Goal: Task Accomplishment & Management: Manage account settings

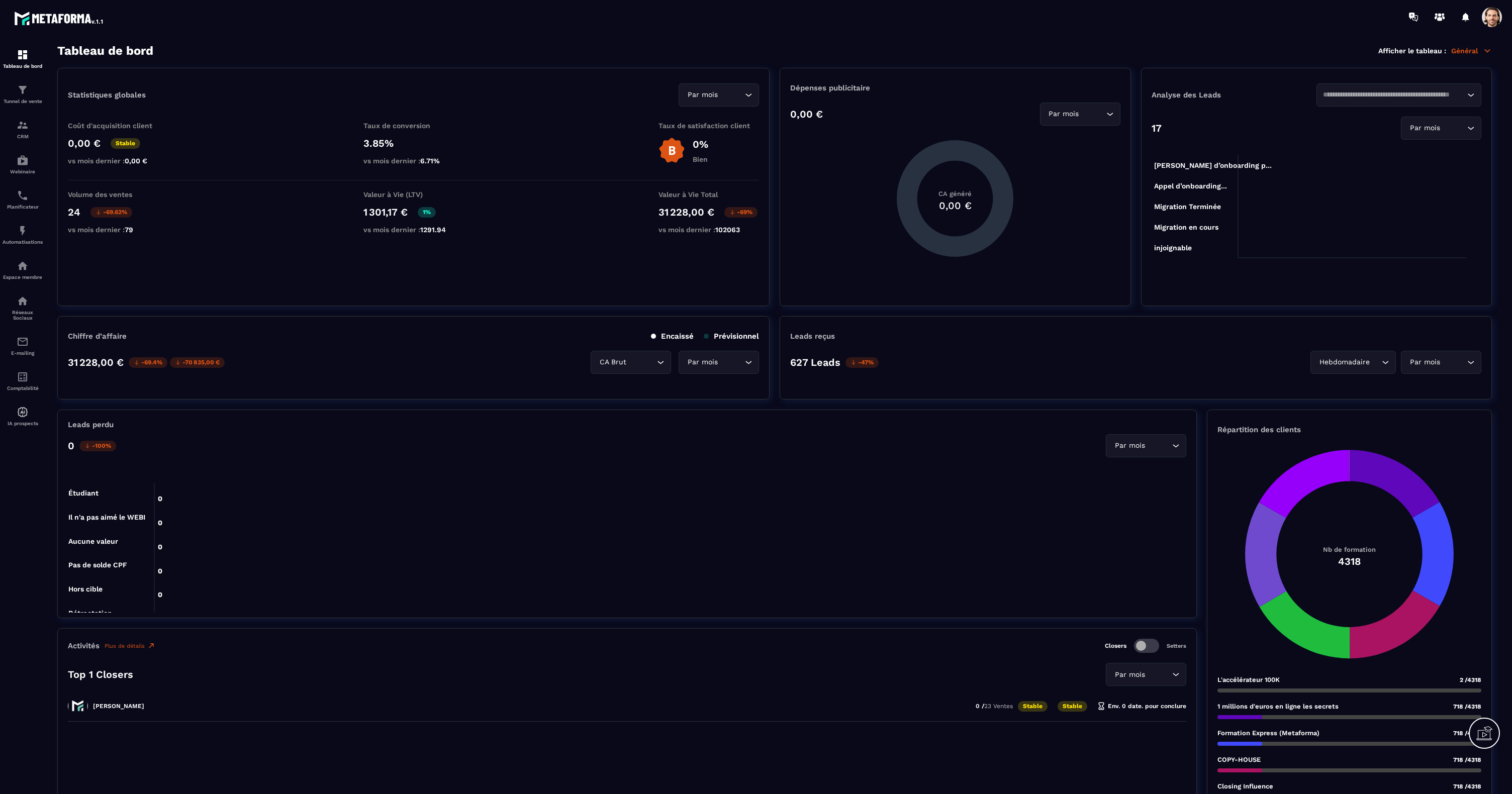
click at [24, 168] on div "Webinaire" at bounding box center [22, 164] width 41 height 20
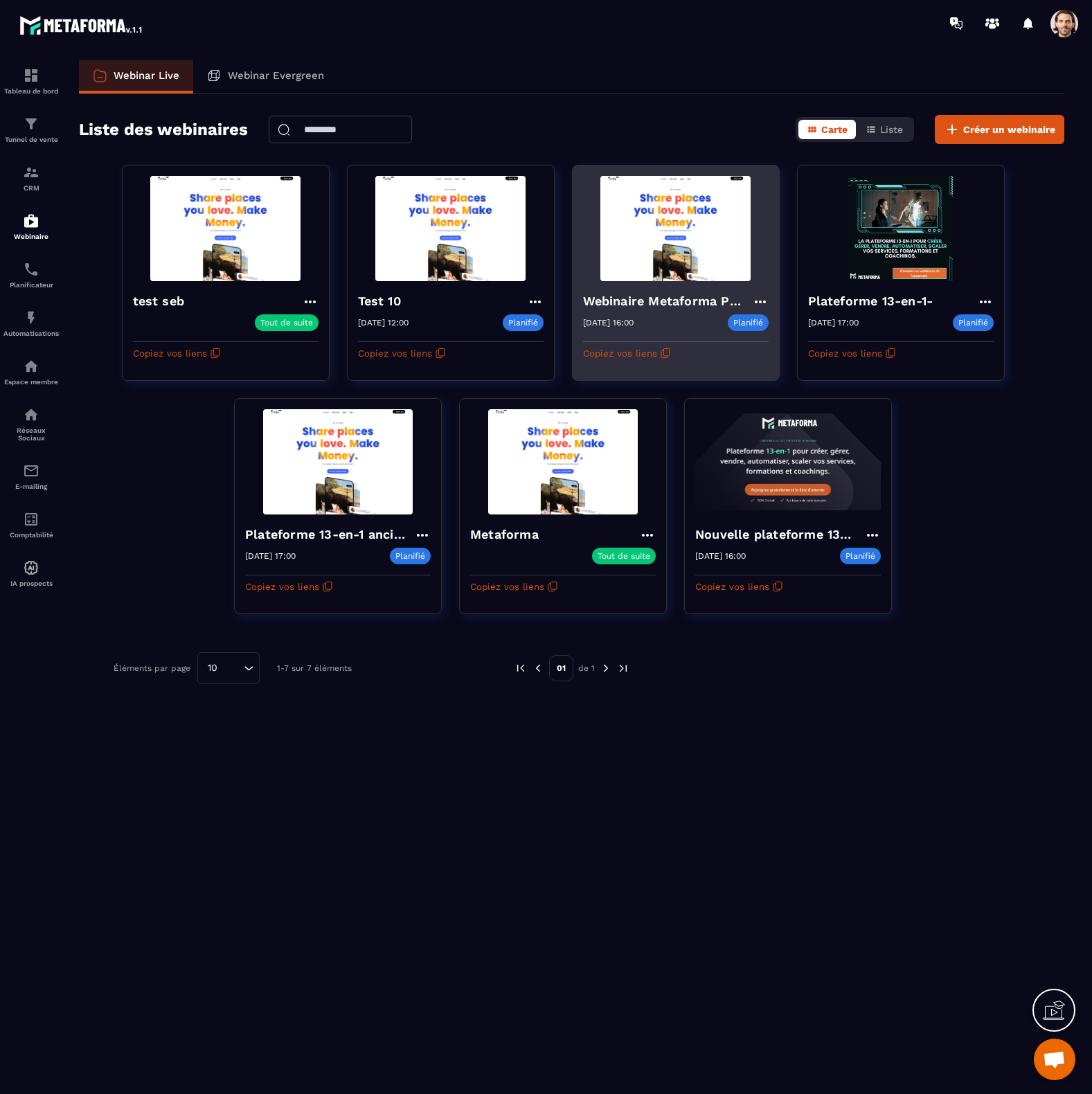
click at [644, 269] on img at bounding box center [676, 229] width 186 height 105
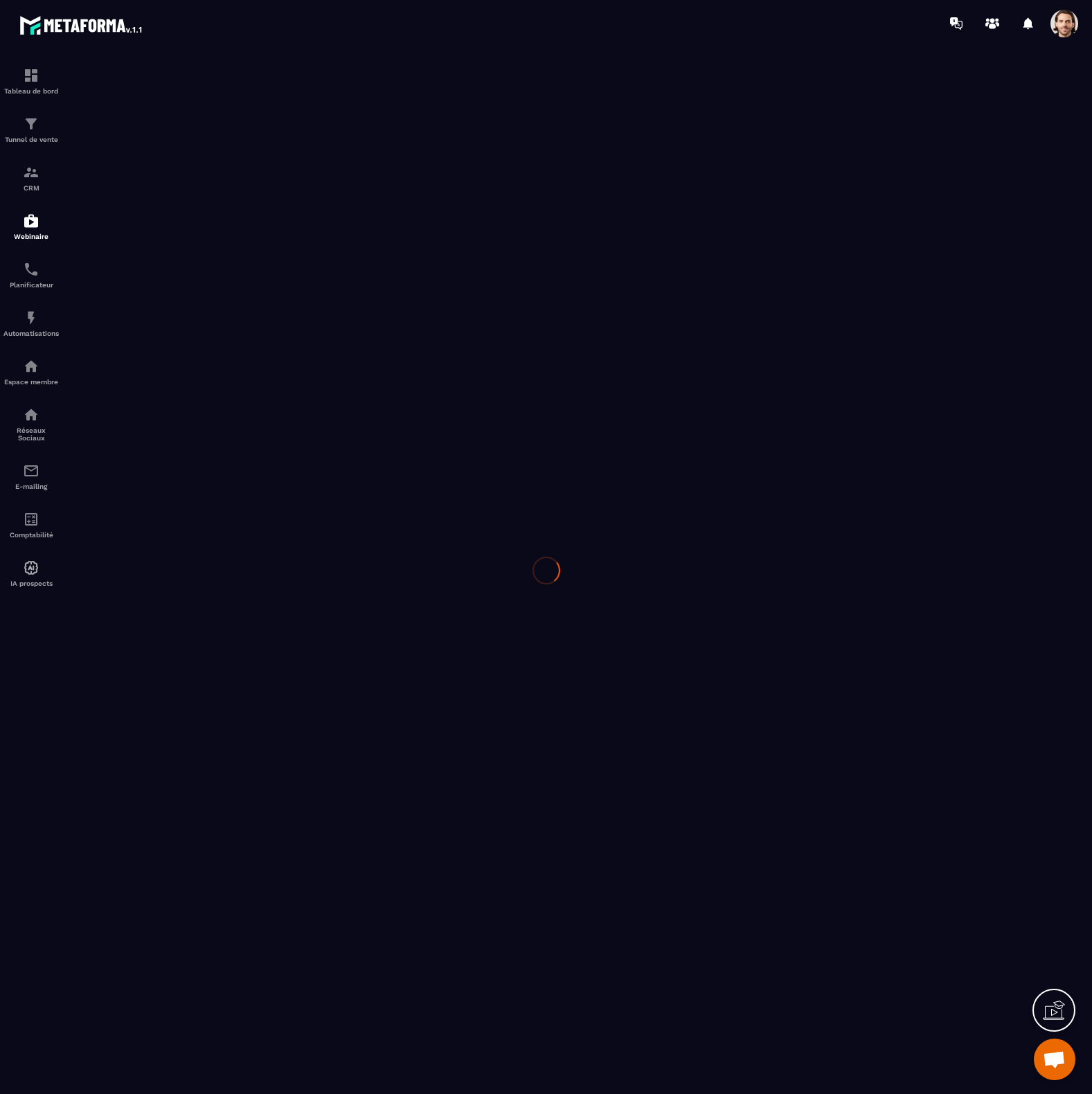
type input "**********"
type textarea "**********"
